Goal: Transaction & Acquisition: Book appointment/travel/reservation

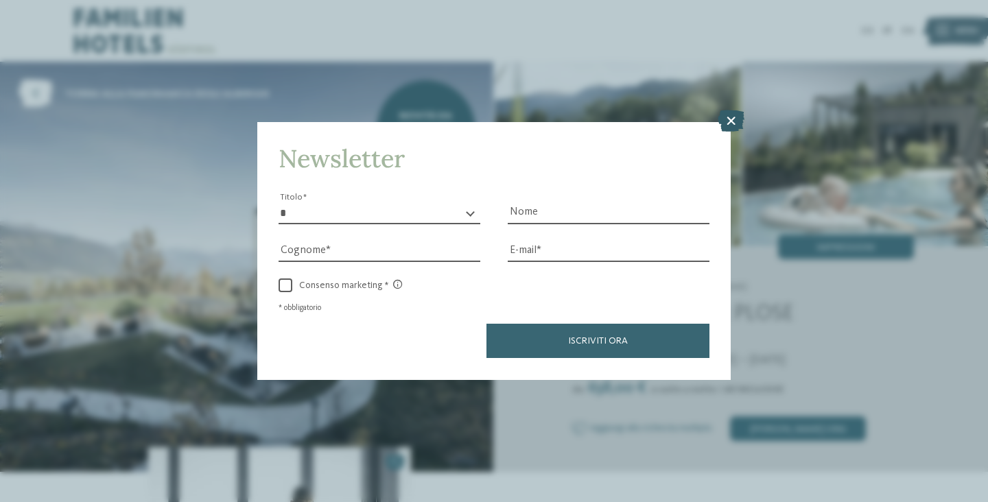
click at [730, 123] on icon at bounding box center [731, 121] width 27 height 22
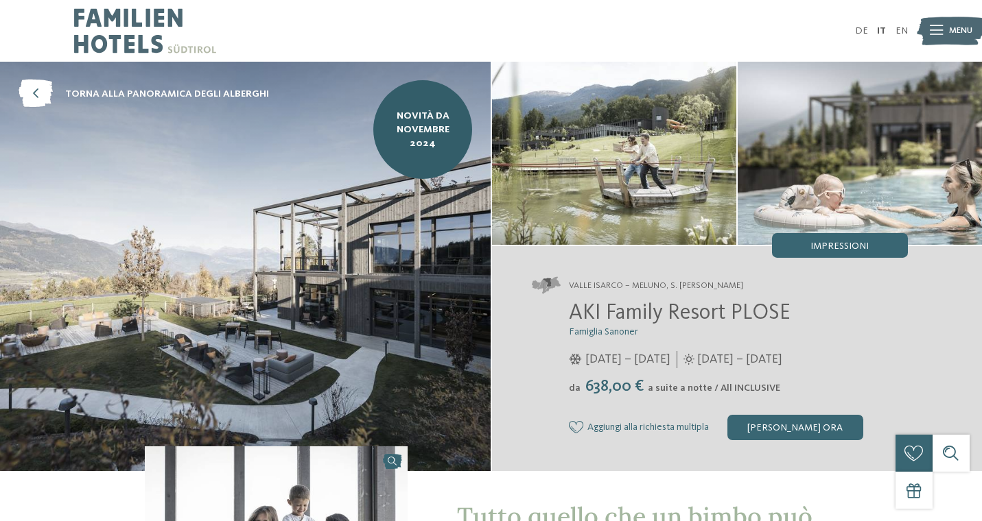
click at [937, 32] on icon at bounding box center [936, 31] width 13 height 10
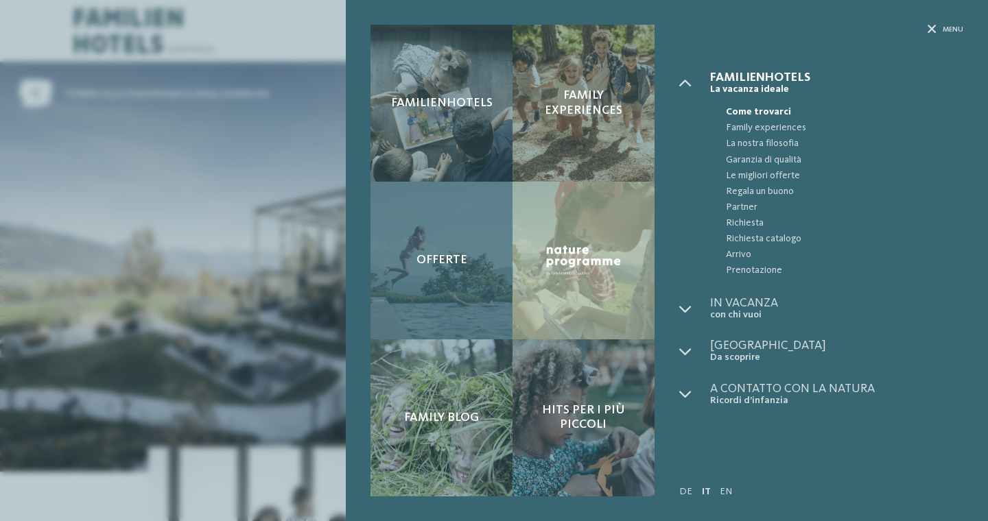
click at [477, 250] on div "Offerte" at bounding box center [442, 260] width 142 height 157
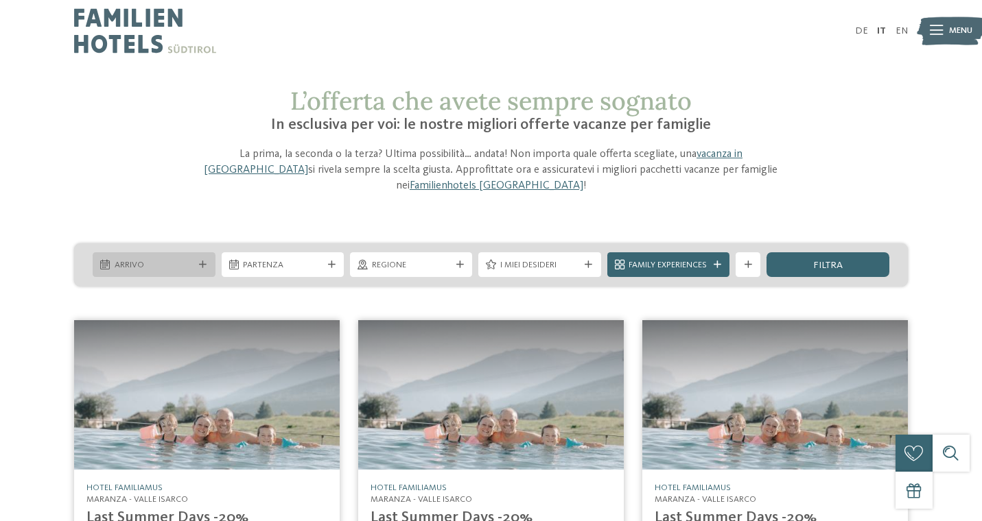
click at [199, 261] on icon at bounding box center [203, 265] width 8 height 8
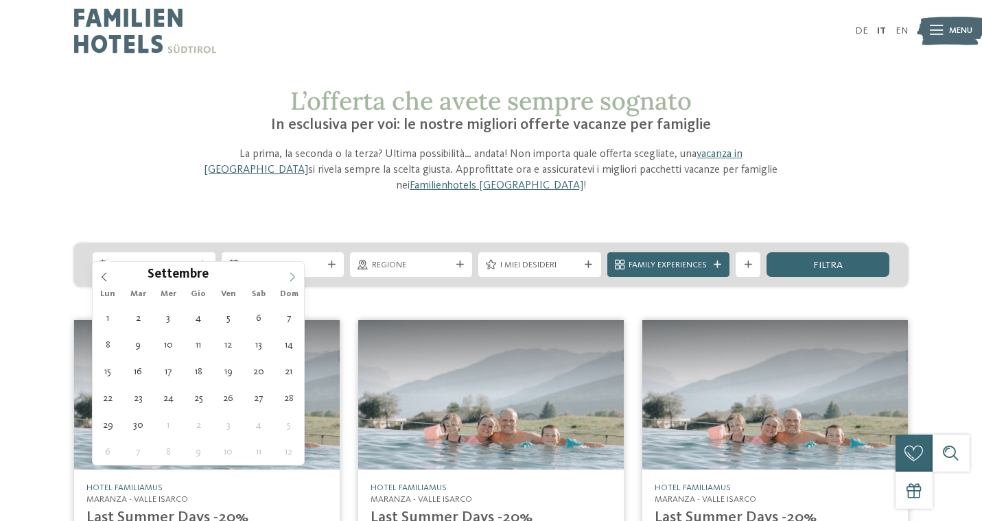
click at [288, 277] on icon at bounding box center [292, 277] width 10 height 10
click at [290, 279] on icon at bounding box center [292, 277] width 10 height 10
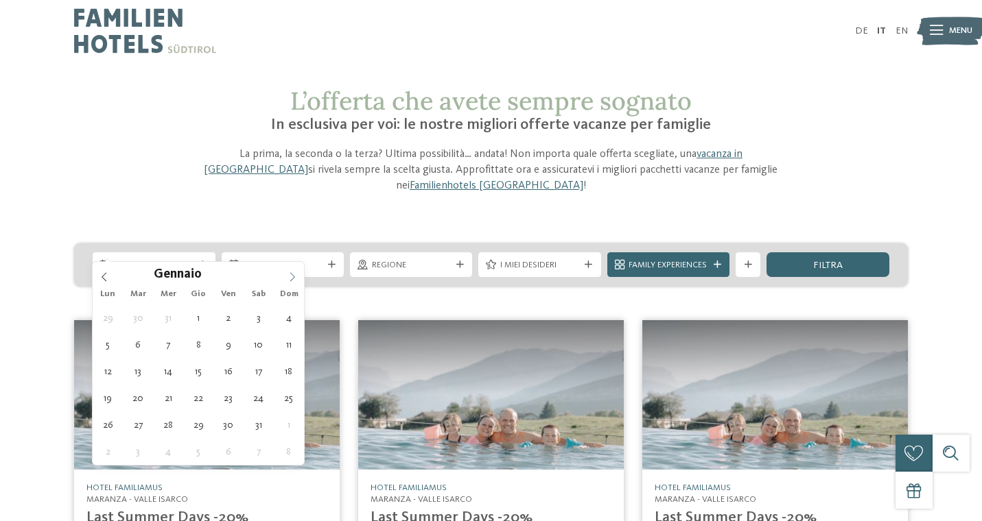
type input "****"
type div "[DATE]"
type input "****"
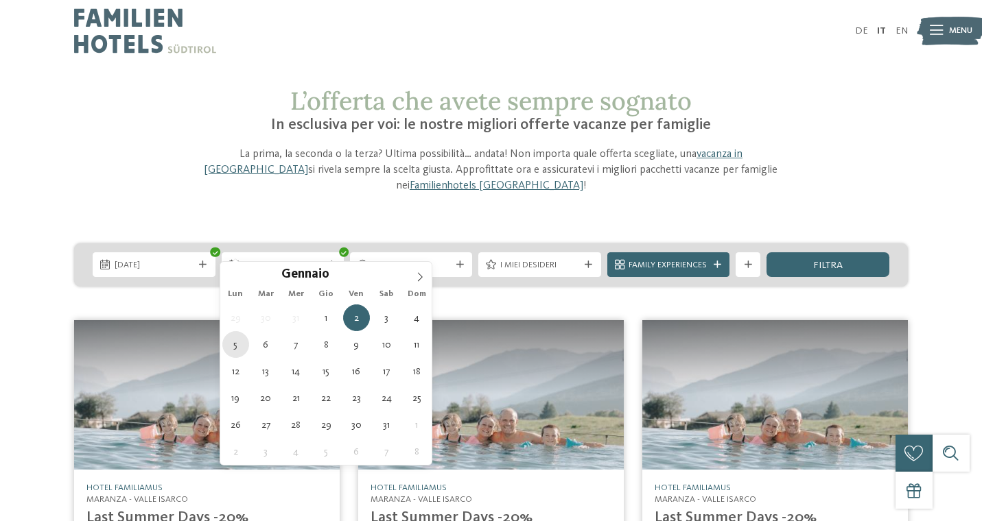
type div "[DATE]"
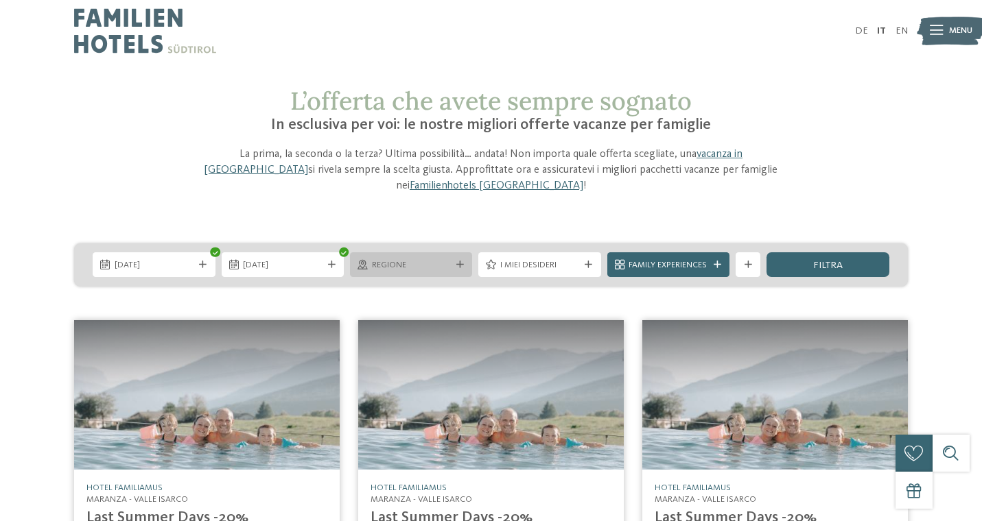
click at [413, 259] on span "Regione" at bounding box center [411, 265] width 79 height 12
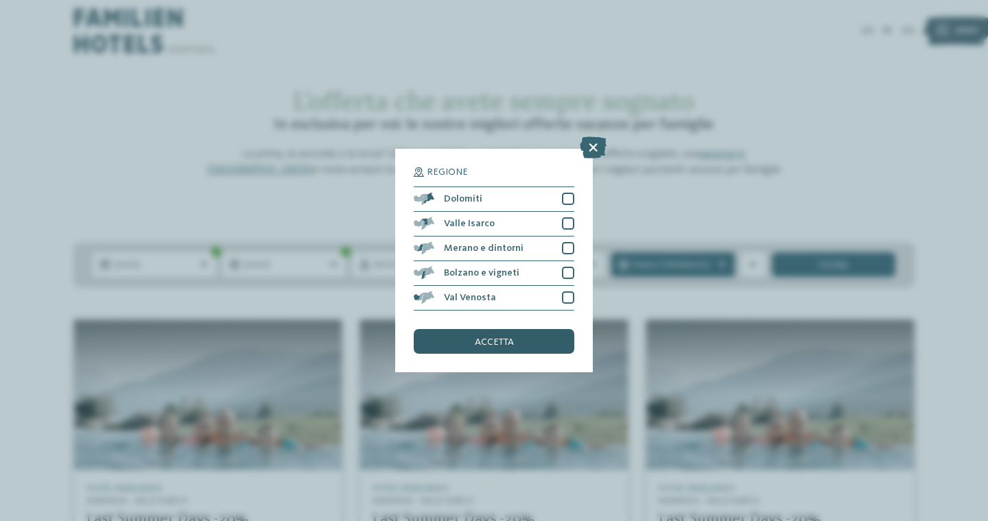
click at [506, 347] on span "accetta" at bounding box center [494, 343] width 39 height 10
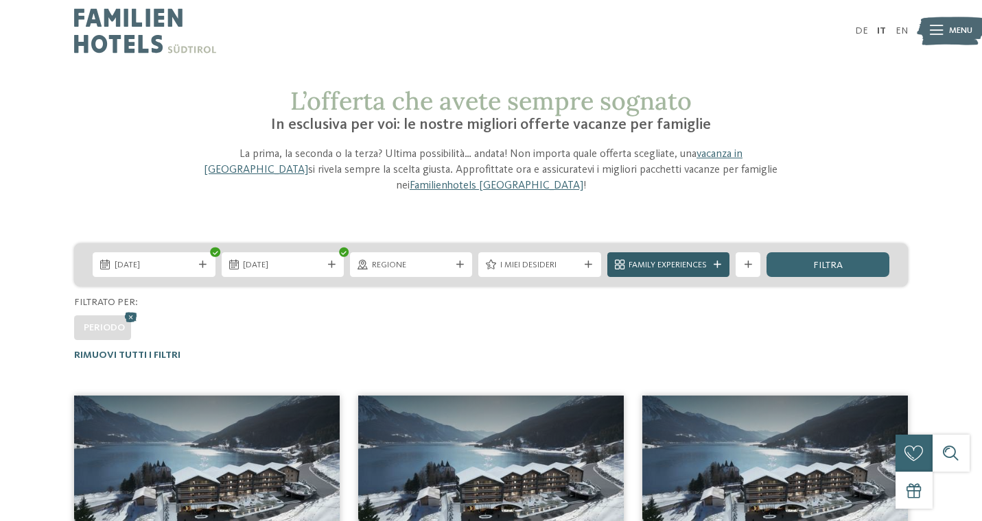
click at [712, 261] on div at bounding box center [717, 265] width 12 height 8
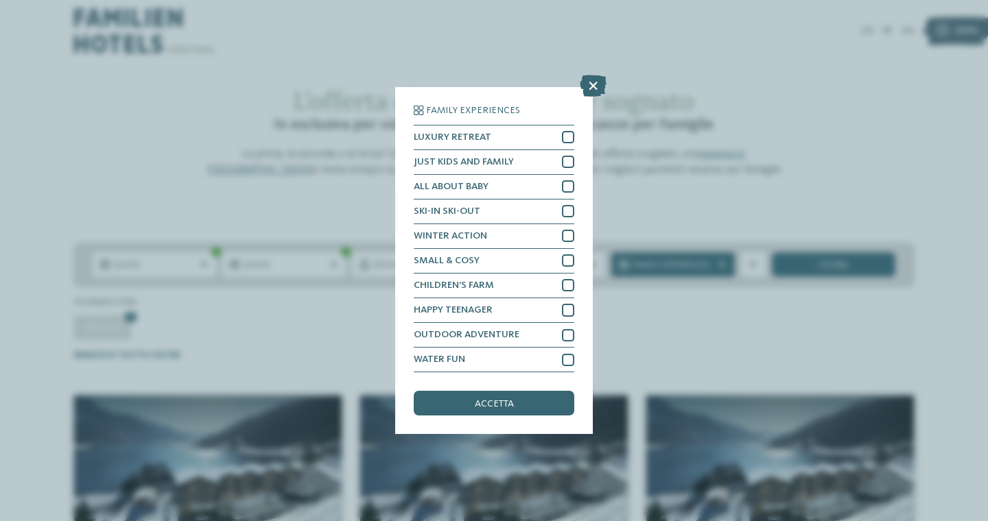
click at [668, 304] on div "Family Experiences LUXURY RETREAT JUST KIDS AND FAMILY" at bounding box center [494, 260] width 988 height 521
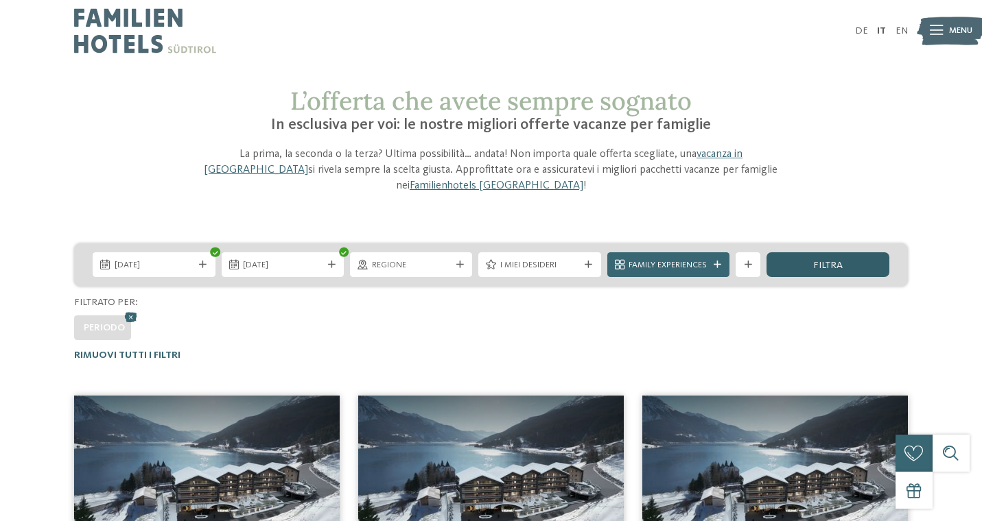
click at [849, 253] on div "filtra" at bounding box center [827, 265] width 122 height 25
